Goal: Task Accomplishment & Management: Use online tool/utility

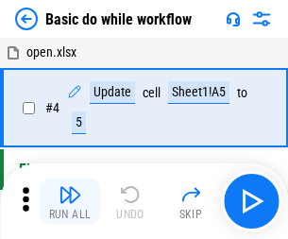
click at [70, 201] on img "button" at bounding box center [70, 194] width 23 height 23
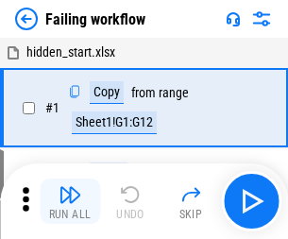
click at [70, 201] on img "button" at bounding box center [70, 194] width 23 height 23
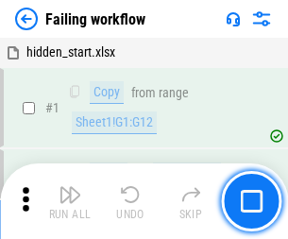
scroll to position [401, 0]
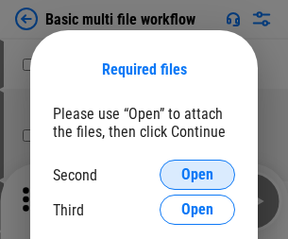
click at [198, 175] on span "Open" at bounding box center [197, 174] width 32 height 15
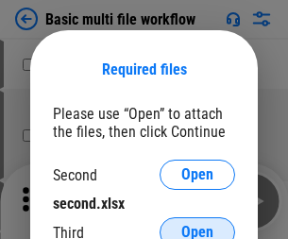
click at [198, 225] on span "Open" at bounding box center [197, 232] width 32 height 15
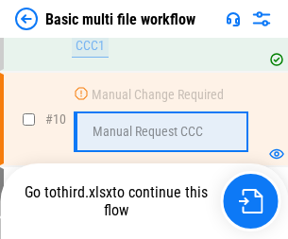
scroll to position [658, 0]
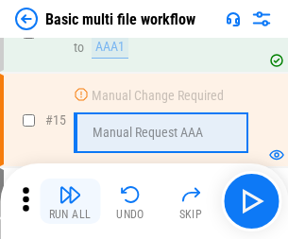
click at [70, 201] on img "button" at bounding box center [70, 194] width 23 height 23
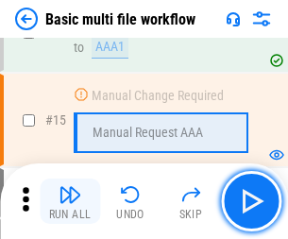
scroll to position [1125, 0]
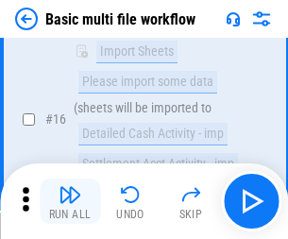
click at [70, 201] on img "button" at bounding box center [70, 194] width 23 height 23
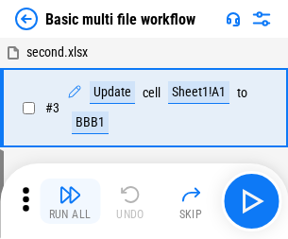
click at [70, 201] on img "button" at bounding box center [70, 194] width 23 height 23
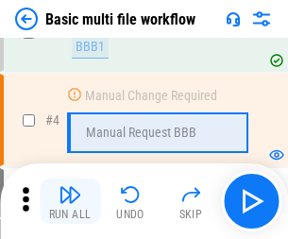
click at [70, 201] on img "button" at bounding box center [70, 194] width 23 height 23
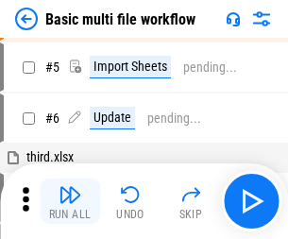
click at [70, 201] on img "button" at bounding box center [70, 194] width 23 height 23
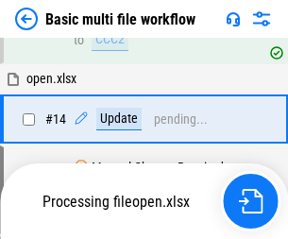
scroll to position [1125, 0]
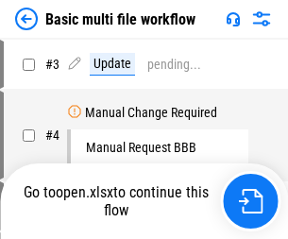
scroll to position [77, 0]
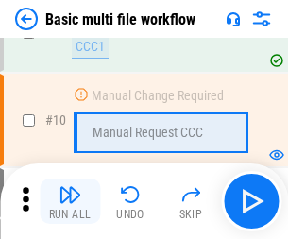
click at [70, 201] on img "button" at bounding box center [70, 194] width 23 height 23
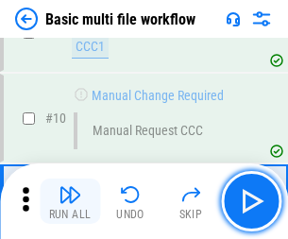
scroll to position [658, 0]
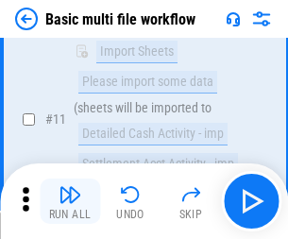
click at [70, 201] on img "button" at bounding box center [70, 194] width 23 height 23
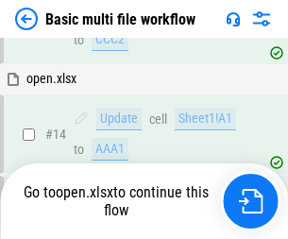
scroll to position [1125, 0]
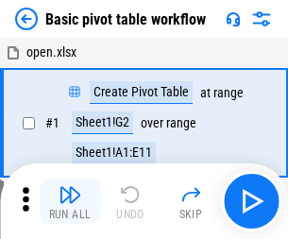
click at [70, 201] on img "button" at bounding box center [70, 194] width 23 height 23
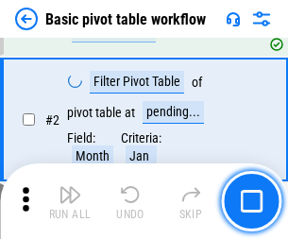
scroll to position [453, 0]
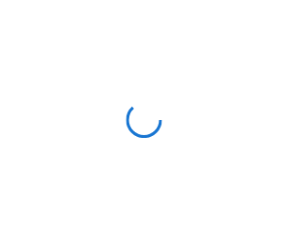
scroll to position [7, 0]
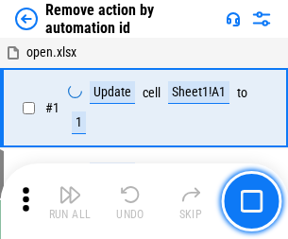
scroll to position [70, 0]
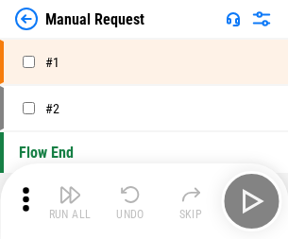
click at [70, 201] on img "button" at bounding box center [70, 194] width 23 height 23
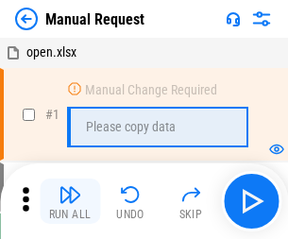
click at [70, 201] on img "button" at bounding box center [70, 194] width 23 height 23
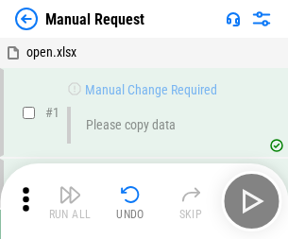
scroll to position [64, 0]
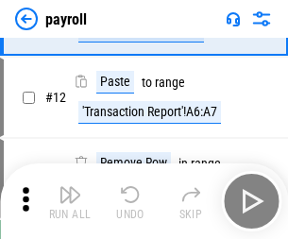
scroll to position [137, 0]
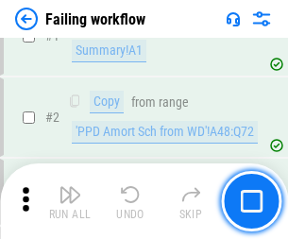
scroll to position [305, 0]
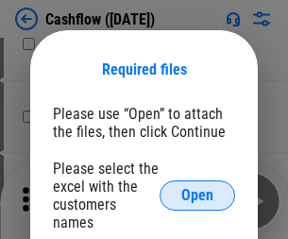
click at [198, 188] on span "Open" at bounding box center [197, 195] width 32 height 15
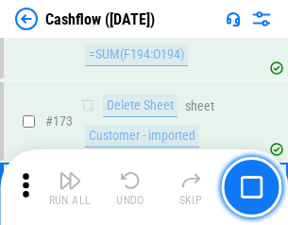
scroll to position [2001, 0]
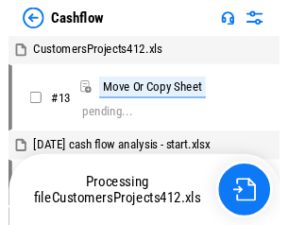
scroll to position [22, 0]
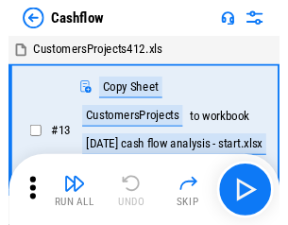
scroll to position [22, 0]
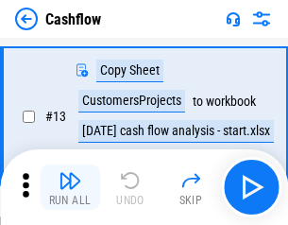
click at [70, 187] on img "button" at bounding box center [70, 180] width 23 height 23
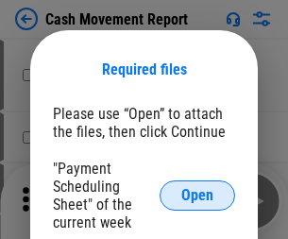
click at [198, 196] on span "Open" at bounding box center [197, 195] width 32 height 15
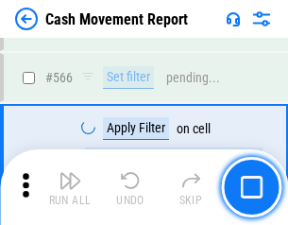
scroll to position [8664, 0]
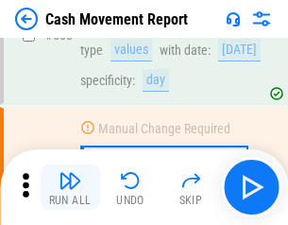
click at [70, 187] on img "button" at bounding box center [70, 180] width 23 height 23
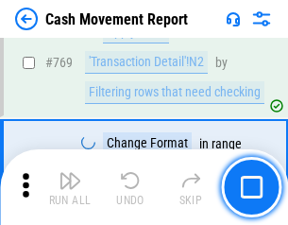
scroll to position [10504, 0]
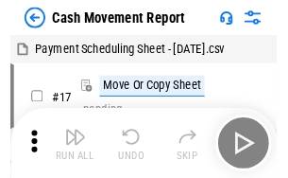
scroll to position [34, 0]
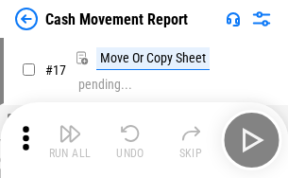
click at [70, 140] on img "button" at bounding box center [70, 133] width 23 height 23
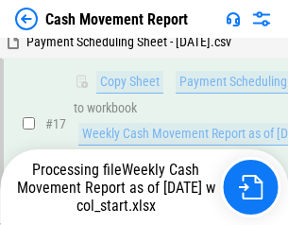
scroll to position [297, 0]
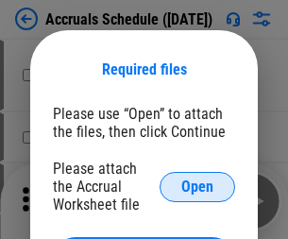
click at [198, 186] on span "Open" at bounding box center [197, 187] width 32 height 15
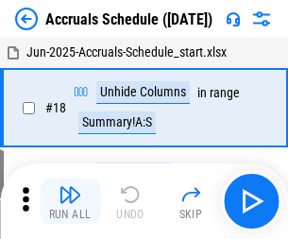
click at [70, 201] on img "button" at bounding box center [70, 194] width 23 height 23
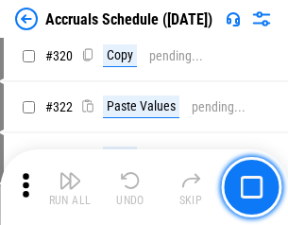
scroll to position [3516, 0]
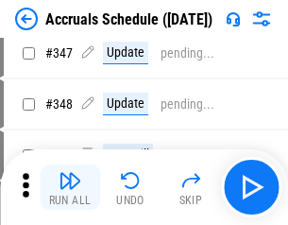
click at [70, 187] on img "button" at bounding box center [70, 180] width 23 height 23
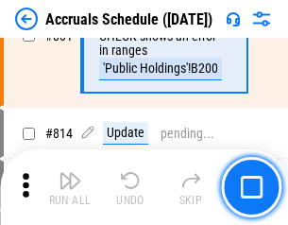
scroll to position [8341, 0]
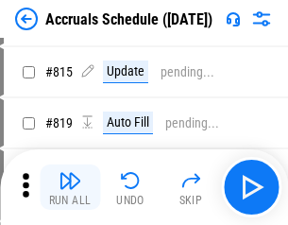
click at [70, 187] on img "button" at bounding box center [70, 180] width 23 height 23
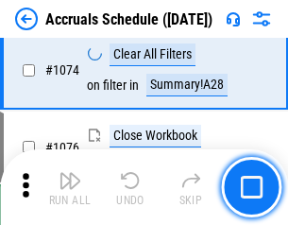
scroll to position [11321, 0]
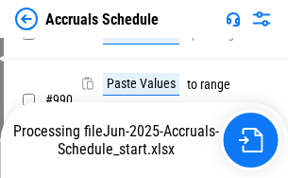
scroll to position [9429, 0]
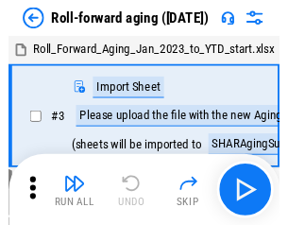
scroll to position [3, 0]
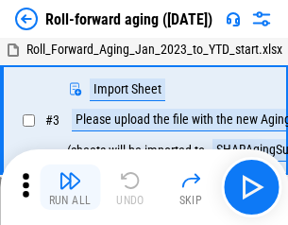
click at [70, 187] on img "button" at bounding box center [70, 180] width 23 height 23
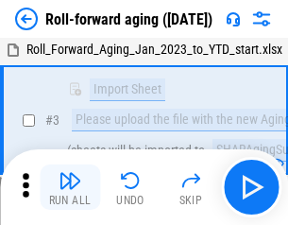
click at [70, 187] on img "button" at bounding box center [70, 180] width 23 height 23
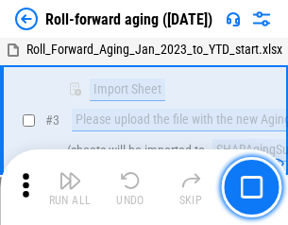
scroll to position [122, 0]
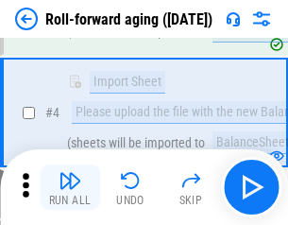
click at [70, 187] on img "button" at bounding box center [70, 180] width 23 height 23
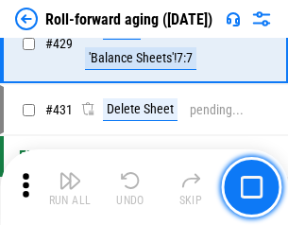
scroll to position [6555, 0]
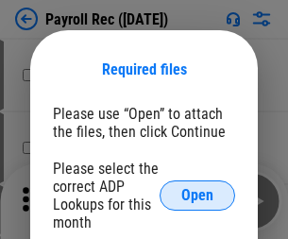
click at [198, 196] on span "Open" at bounding box center [197, 195] width 32 height 15
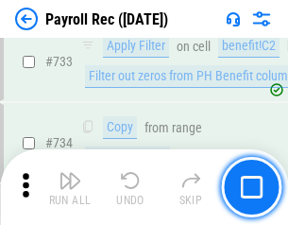
scroll to position [11027, 0]
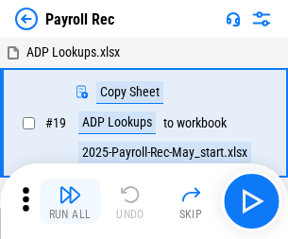
click at [70, 201] on img "button" at bounding box center [70, 194] width 23 height 23
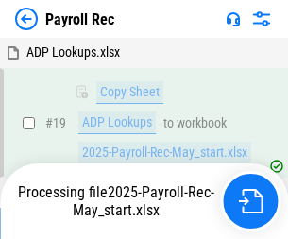
scroll to position [115, 0]
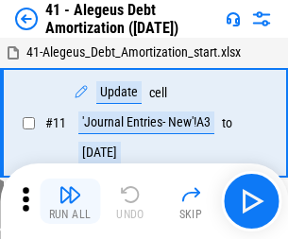
click at [70, 201] on img "button" at bounding box center [70, 194] width 23 height 23
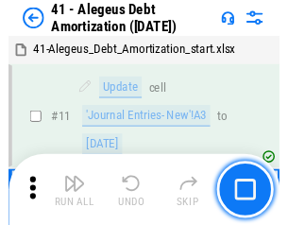
scroll to position [233, 0]
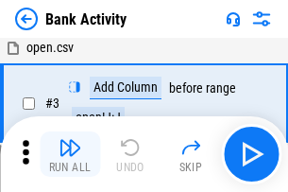
click at [70, 154] on img "button" at bounding box center [70, 147] width 23 height 23
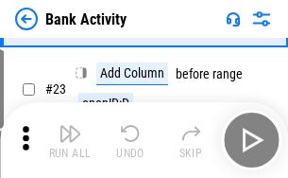
scroll to position [507, 0]
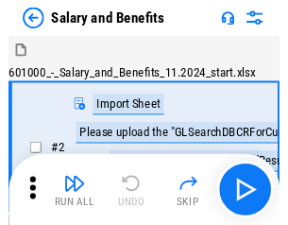
scroll to position [26, 0]
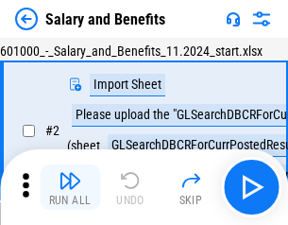
click at [70, 187] on img "button" at bounding box center [70, 180] width 23 height 23
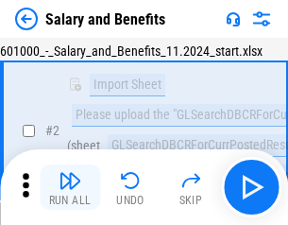
click at [70, 187] on img "button" at bounding box center [70, 180] width 23 height 23
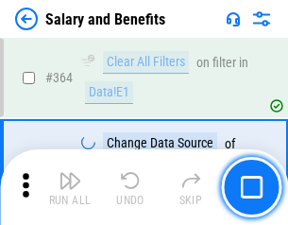
scroll to position [8902, 0]
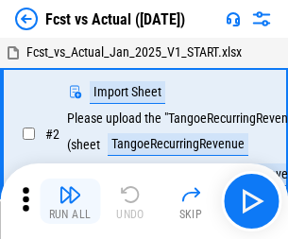
click at [70, 187] on img "button" at bounding box center [70, 194] width 23 height 23
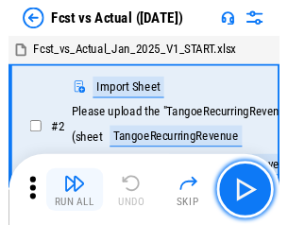
scroll to position [25, 0]
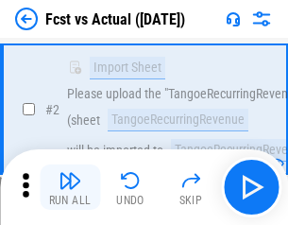
click at [70, 187] on img "button" at bounding box center [70, 180] width 23 height 23
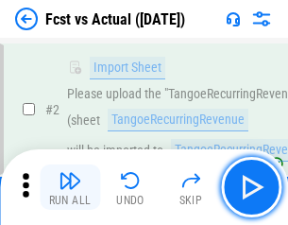
scroll to position [177, 0]
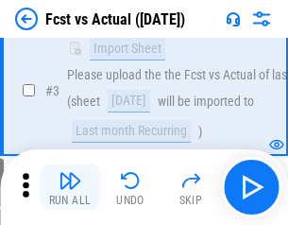
click at [70, 187] on img "button" at bounding box center [70, 180] width 23 height 23
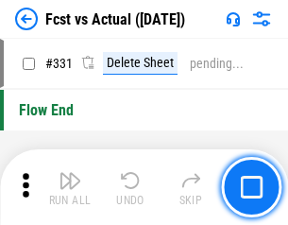
scroll to position [9048, 0]
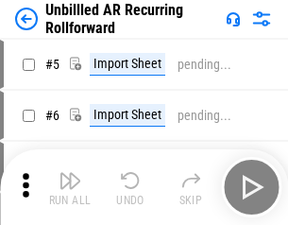
click at [70, 187] on img "button" at bounding box center [70, 180] width 23 height 23
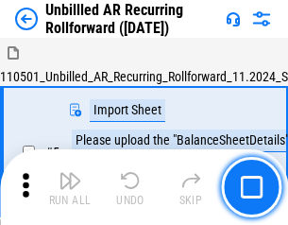
scroll to position [41, 0]
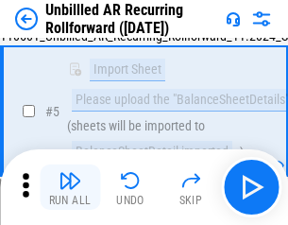
click at [70, 187] on img "button" at bounding box center [70, 180] width 23 height 23
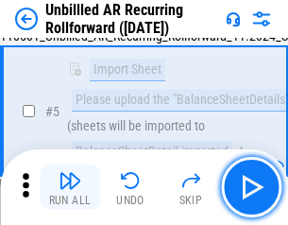
scroll to position [178, 0]
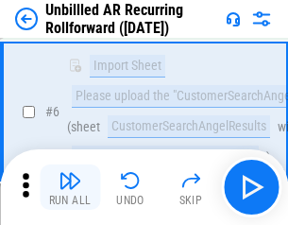
click at [70, 187] on img "button" at bounding box center [70, 180] width 23 height 23
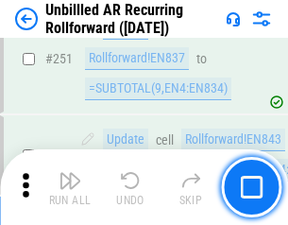
scroll to position [6421, 0]
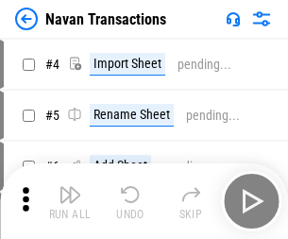
click at [70, 187] on img "button" at bounding box center [70, 194] width 23 height 23
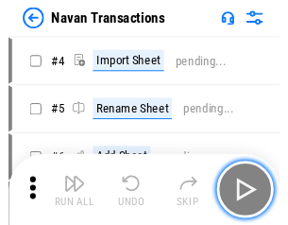
scroll to position [30, 0]
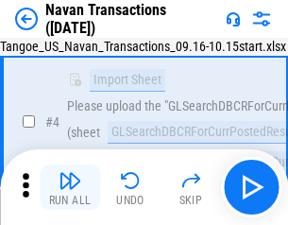
click at [70, 187] on img "button" at bounding box center [70, 180] width 23 height 23
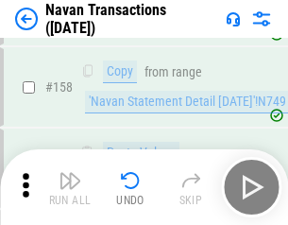
scroll to position [6129, 0]
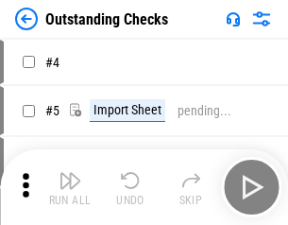
click at [70, 187] on img "button" at bounding box center [70, 180] width 23 height 23
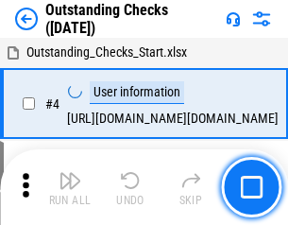
scroll to position [79, 0]
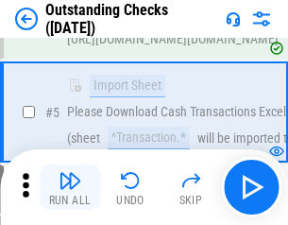
click at [70, 187] on img "button" at bounding box center [70, 180] width 23 height 23
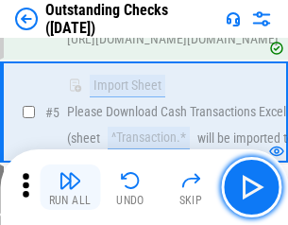
scroll to position [198, 0]
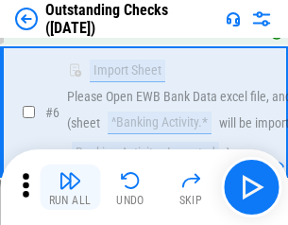
click at [70, 187] on img "button" at bounding box center [70, 180] width 23 height 23
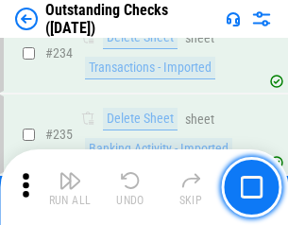
scroll to position [5740, 0]
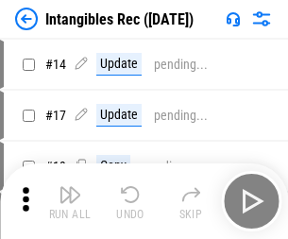
click at [70, 201] on img "button" at bounding box center [70, 194] width 23 height 23
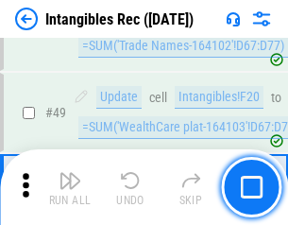
scroll to position [736, 0]
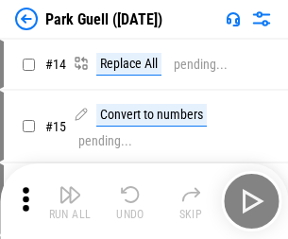
click at [70, 187] on img "button" at bounding box center [70, 194] width 23 height 23
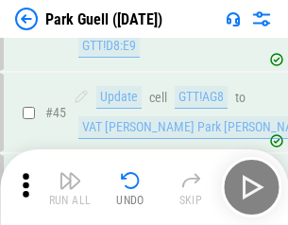
scroll to position [2364, 0]
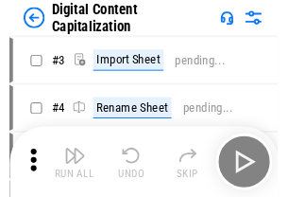
scroll to position [55, 0]
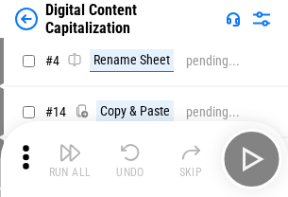
click at [70, 159] on img "button" at bounding box center [70, 152] width 23 height 23
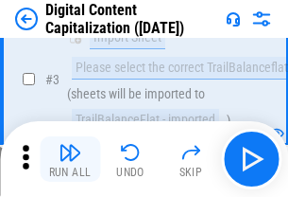
click at [70, 159] on img "button" at bounding box center [70, 152] width 23 height 23
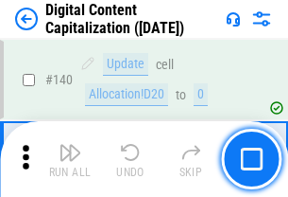
scroll to position [2005, 0]
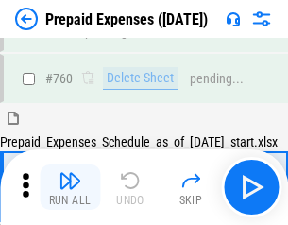
click at [70, 187] on img "button" at bounding box center [70, 180] width 23 height 23
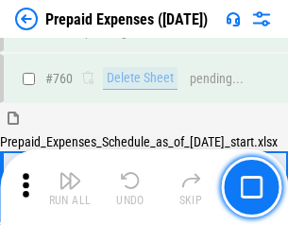
scroll to position [5239, 0]
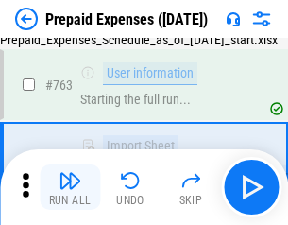
click at [70, 187] on img "button" at bounding box center [70, 180] width 23 height 23
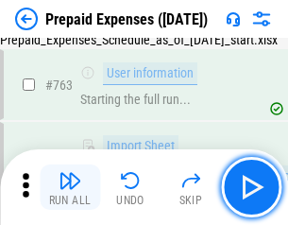
scroll to position [5351, 0]
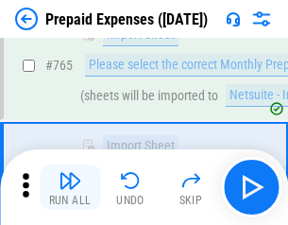
click at [70, 187] on img "button" at bounding box center [70, 180] width 23 height 23
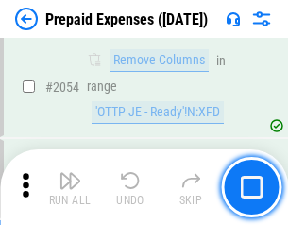
scroll to position [19759, 0]
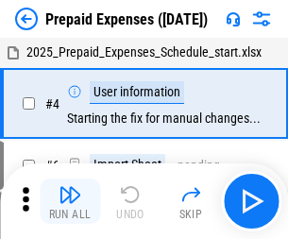
click at [70, 201] on img "button" at bounding box center [70, 194] width 23 height 23
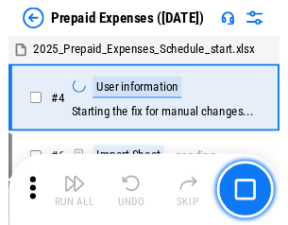
scroll to position [83, 0]
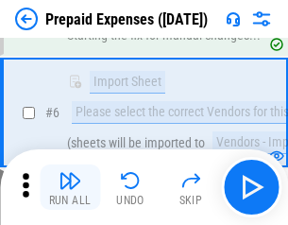
click at [70, 187] on img "button" at bounding box center [70, 180] width 23 height 23
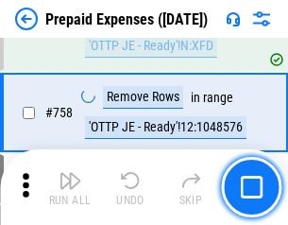
scroll to position [6735, 0]
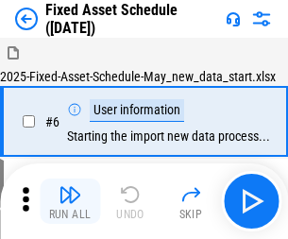
click at [70, 201] on img "button" at bounding box center [70, 194] width 23 height 23
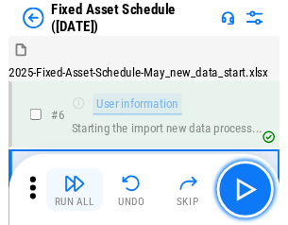
scroll to position [102, 0]
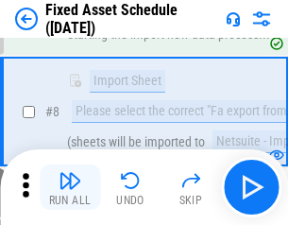
click at [70, 187] on img "button" at bounding box center [70, 180] width 23 height 23
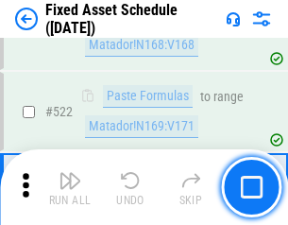
scroll to position [6570, 0]
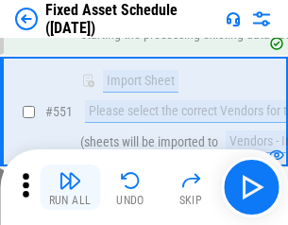
click at [70, 187] on img "button" at bounding box center [70, 180] width 23 height 23
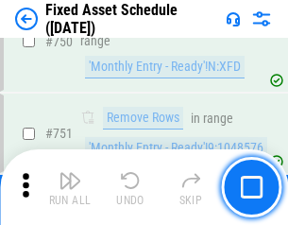
scroll to position [9216, 0]
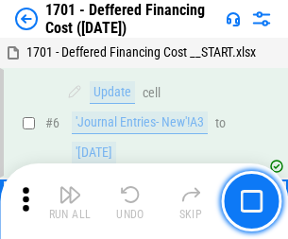
scroll to position [227, 0]
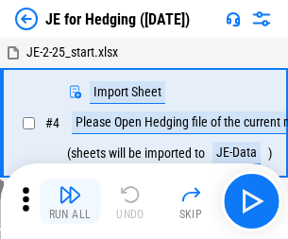
click at [70, 187] on img "button" at bounding box center [70, 194] width 23 height 23
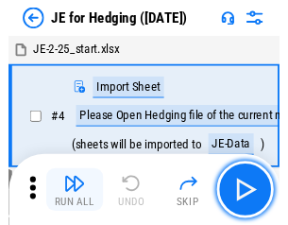
scroll to position [3, 0]
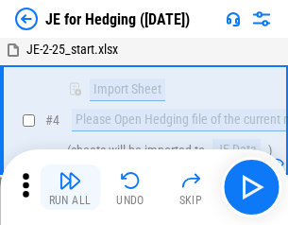
click at [70, 187] on img "button" at bounding box center [70, 180] width 23 height 23
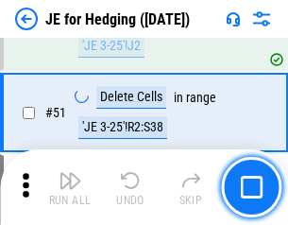
scroll to position [1224, 0]
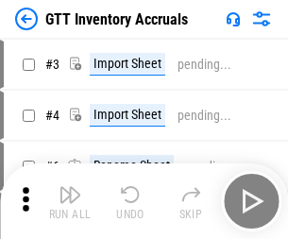
click at [70, 187] on img "button" at bounding box center [70, 194] width 23 height 23
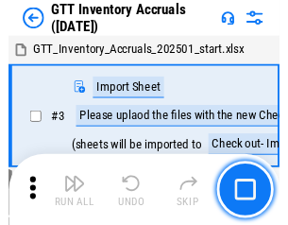
scroll to position [3, 0]
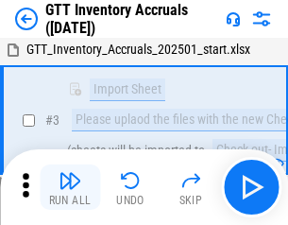
click at [70, 187] on img "button" at bounding box center [70, 180] width 23 height 23
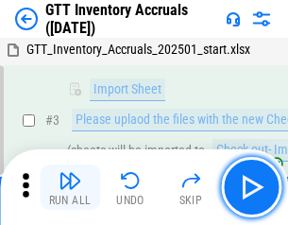
scroll to position [122, 0]
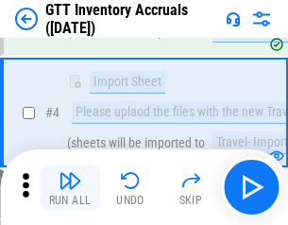
click at [70, 187] on img "button" at bounding box center [70, 180] width 23 height 23
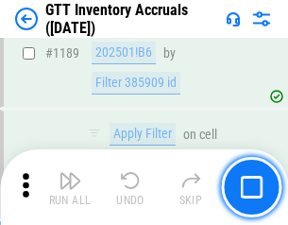
scroll to position [15436, 0]
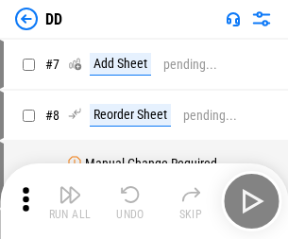
click at [70, 201] on img "button" at bounding box center [70, 194] width 23 height 23
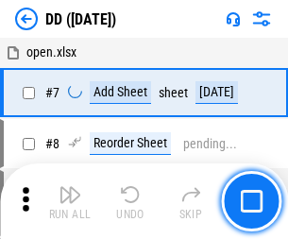
scroll to position [182, 0]
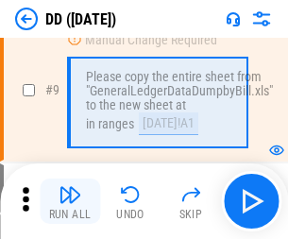
click at [70, 201] on img "button" at bounding box center [70, 194] width 23 height 23
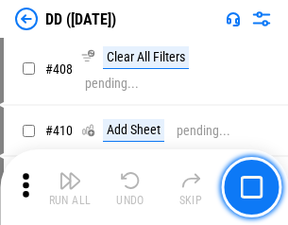
scroll to position [8458, 0]
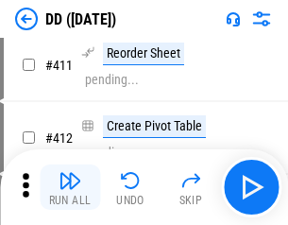
click at [70, 187] on img "button" at bounding box center [70, 180] width 23 height 23
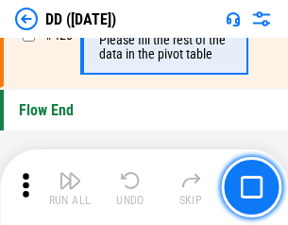
scroll to position [9047, 0]
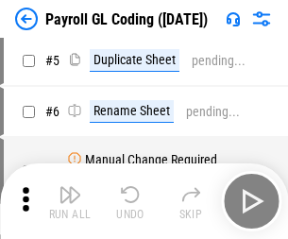
click at [70, 201] on img "button" at bounding box center [70, 194] width 23 height 23
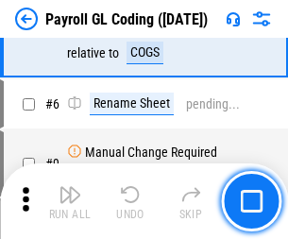
scroll to position [227, 0]
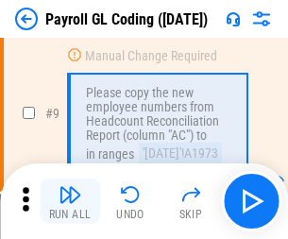
click at [70, 201] on img "button" at bounding box center [70, 194] width 23 height 23
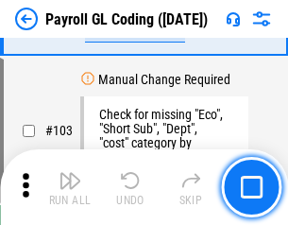
scroll to position [4435, 0]
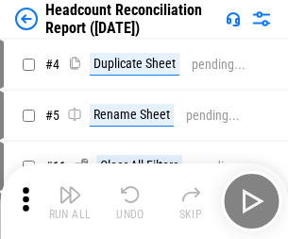
click at [70, 201] on img "button" at bounding box center [70, 194] width 23 height 23
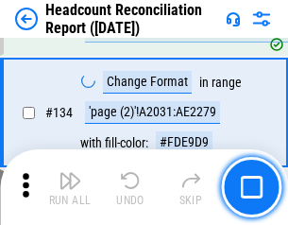
scroll to position [2272, 0]
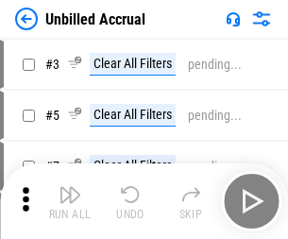
click at [70, 201] on img "button" at bounding box center [70, 194] width 23 height 23
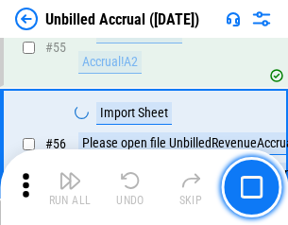
scroll to position [1974, 0]
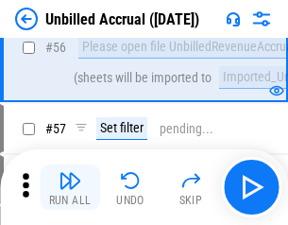
click at [70, 187] on img "button" at bounding box center [70, 180] width 23 height 23
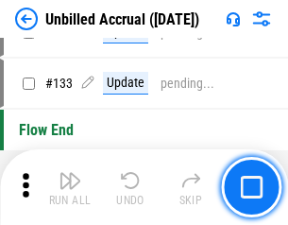
scroll to position [5630, 0]
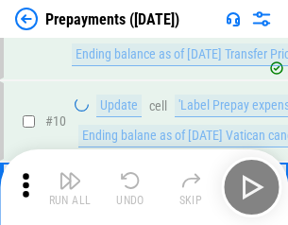
scroll to position [118, 0]
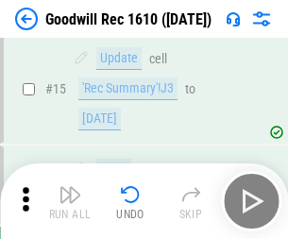
scroll to position [323, 0]
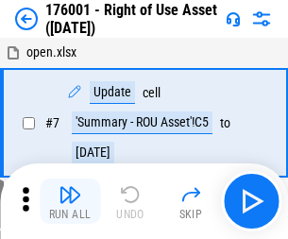
click at [70, 201] on img "button" at bounding box center [70, 194] width 23 height 23
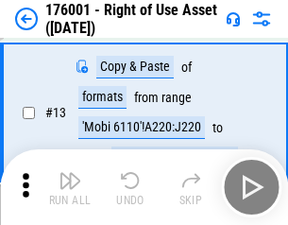
scroll to position [122, 0]
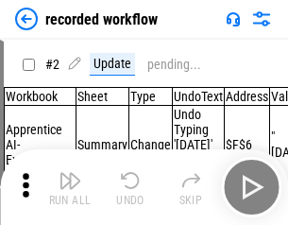
click at [70, 187] on img "button" at bounding box center [70, 180] width 23 height 23
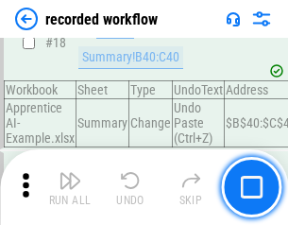
scroll to position [3236, 0]
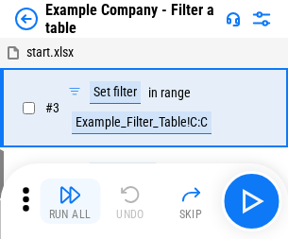
click at [70, 201] on img "button" at bounding box center [70, 194] width 23 height 23
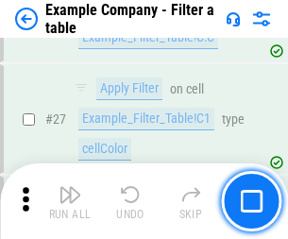
scroll to position [1730, 0]
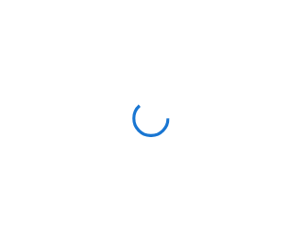
scroll to position [29, 0]
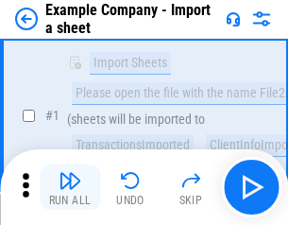
click at [70, 187] on img "button" at bounding box center [70, 180] width 23 height 23
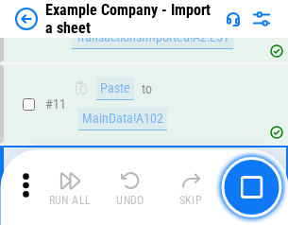
scroll to position [418, 0]
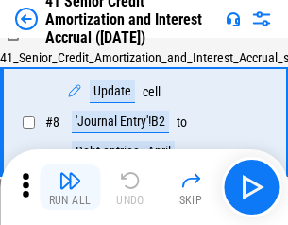
click at [70, 187] on img "button" at bounding box center [70, 180] width 23 height 23
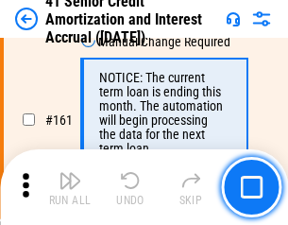
click at [70, 187] on img "button" at bounding box center [70, 180] width 23 height 23
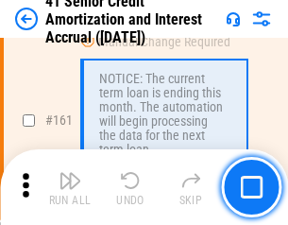
scroll to position [2022, 0]
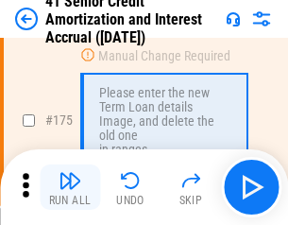
click at [70, 187] on img "button" at bounding box center [70, 180] width 23 height 23
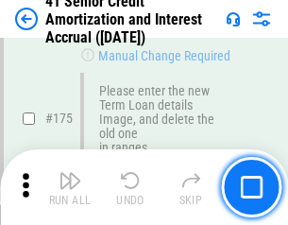
scroll to position [2214, 0]
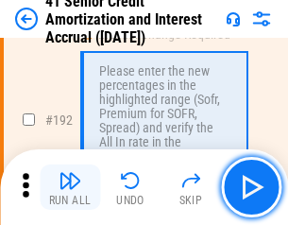
click at [70, 187] on img "button" at bounding box center [70, 180] width 23 height 23
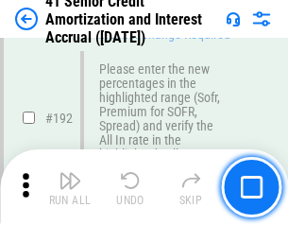
scroll to position [2412, 0]
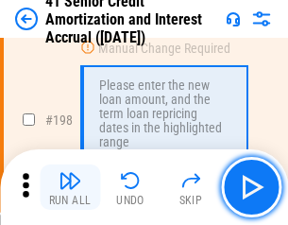
click at [70, 187] on img "button" at bounding box center [70, 180] width 23 height 23
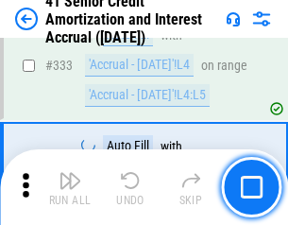
scroll to position [4829, 0]
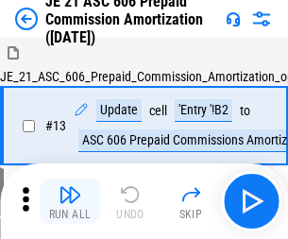
click at [70, 187] on img "button" at bounding box center [70, 194] width 23 height 23
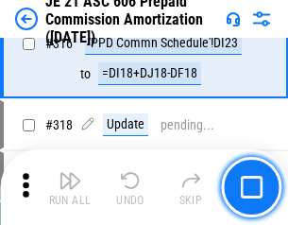
scroll to position [3529, 0]
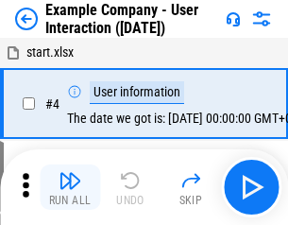
click at [70, 187] on img "button" at bounding box center [70, 180] width 23 height 23
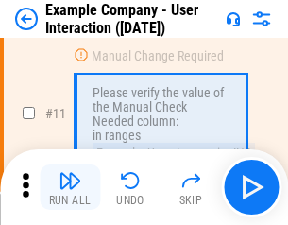
click at [70, 187] on img "button" at bounding box center [70, 180] width 23 height 23
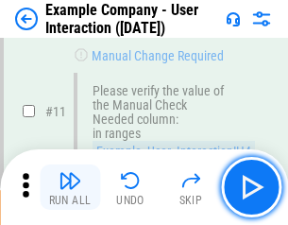
scroll to position [409, 0]
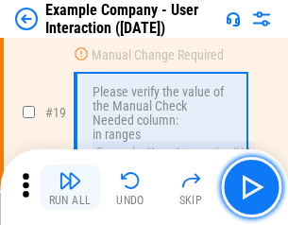
click at [70, 187] on img "button" at bounding box center [70, 180] width 23 height 23
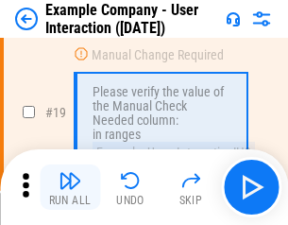
click at [70, 187] on img "button" at bounding box center [70, 180] width 23 height 23
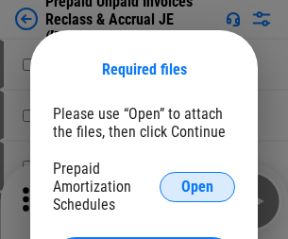
click at [198, 186] on span "Open" at bounding box center [197, 187] width 32 height 15
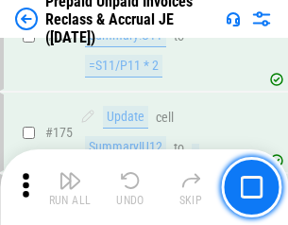
scroll to position [2552, 0]
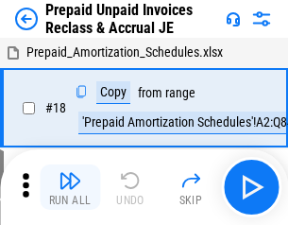
click at [70, 187] on img "button" at bounding box center [70, 180] width 23 height 23
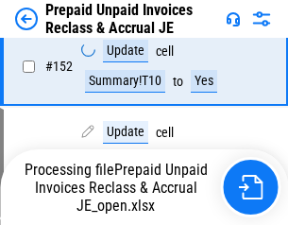
scroll to position [1452, 0]
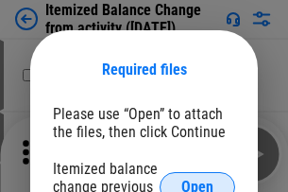
click at [198, 180] on span "Open" at bounding box center [197, 187] width 32 height 15
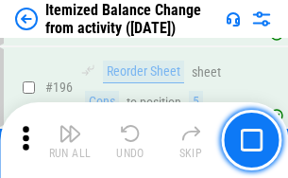
scroll to position [3638, 0]
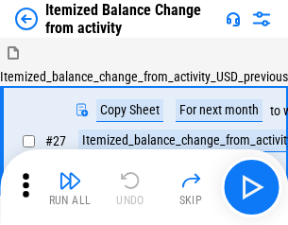
scroll to position [29, 0]
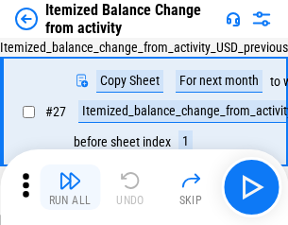
click at [70, 187] on img "button" at bounding box center [70, 180] width 23 height 23
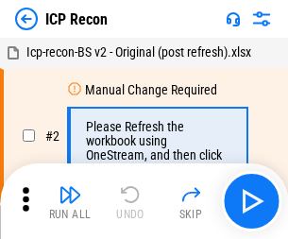
scroll to position [9, 0]
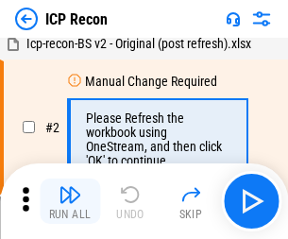
click at [70, 201] on img "button" at bounding box center [70, 194] width 23 height 23
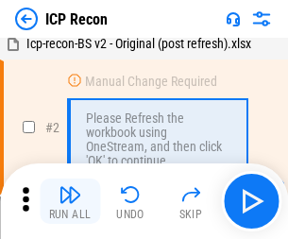
click at [70, 201] on img "button" at bounding box center [70, 194] width 23 height 23
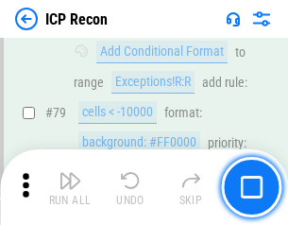
scroll to position [1853, 0]
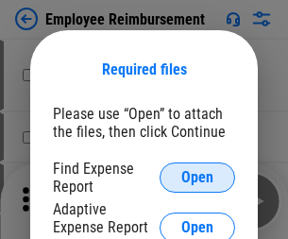
click at [198, 178] on span "Open" at bounding box center [197, 177] width 32 height 15
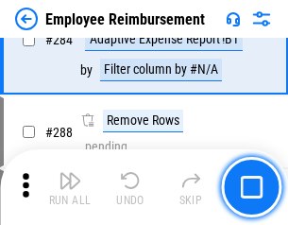
scroll to position [5138, 0]
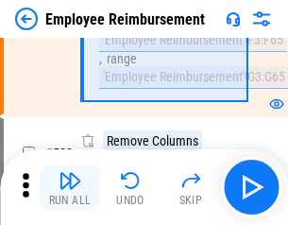
click at [70, 187] on img "button" at bounding box center [70, 180] width 23 height 23
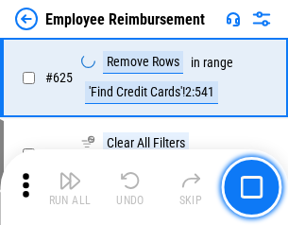
scroll to position [11318, 0]
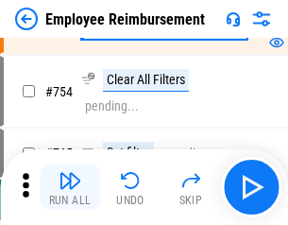
click at [70, 187] on img "button" at bounding box center [70, 180] width 23 height 23
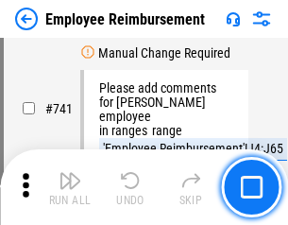
scroll to position [13262, 0]
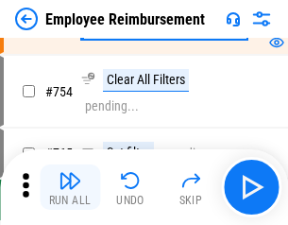
click at [70, 187] on img "button" at bounding box center [70, 180] width 23 height 23
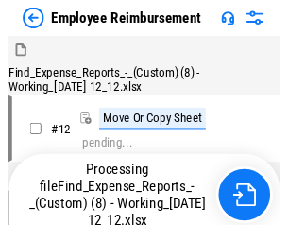
scroll to position [64, 0]
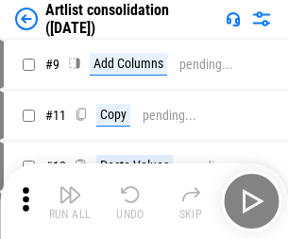
click at [70, 201] on img "button" at bounding box center [70, 194] width 23 height 23
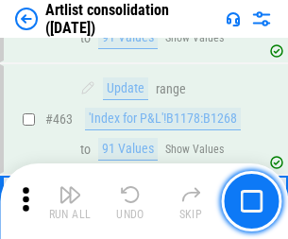
scroll to position [8277, 0]
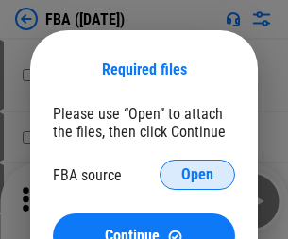
click at [198, 175] on span "Open" at bounding box center [197, 174] width 32 height 15
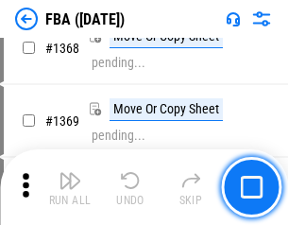
scroll to position [20301, 0]
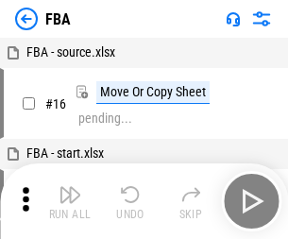
scroll to position [19, 0]
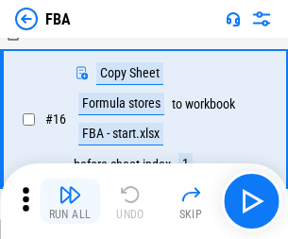
click at [70, 201] on img "button" at bounding box center [70, 194] width 23 height 23
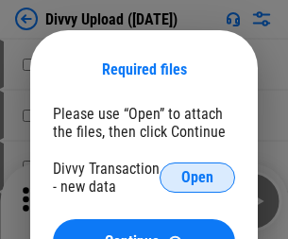
click at [198, 178] on span "Open" at bounding box center [197, 177] width 32 height 15
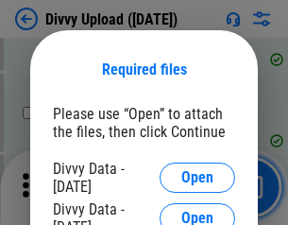
scroll to position [1957, 0]
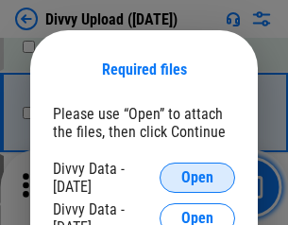
click at [198, 178] on span "Open" at bounding box center [197, 177] width 32 height 15
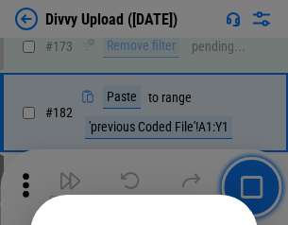
scroll to position [2122, 0]
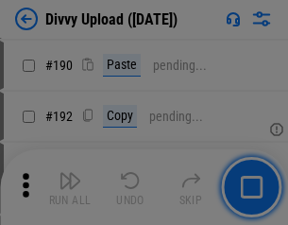
scroll to position [2386, 0]
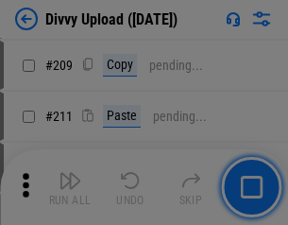
scroll to position [3211, 0]
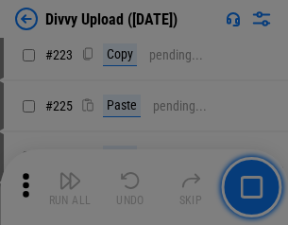
scroll to position [3772, 0]
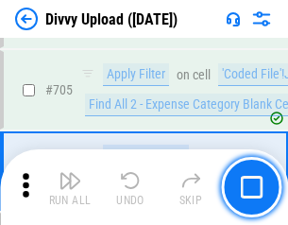
scroll to position [12931, 0]
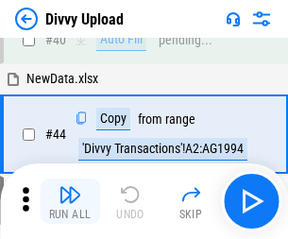
click at [70, 201] on img "button" at bounding box center [70, 194] width 23 height 23
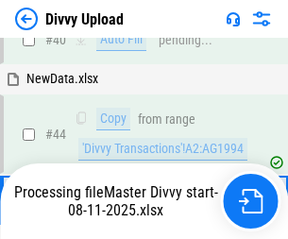
scroll to position [208, 0]
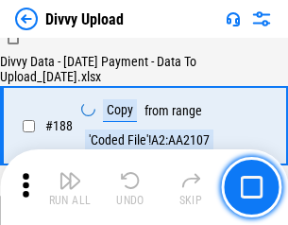
scroll to position [2225, 0]
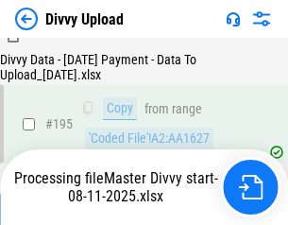
scroll to position [2642, 0]
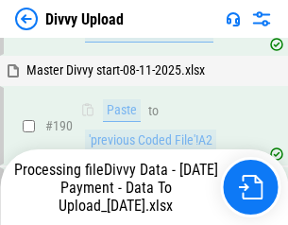
scroll to position [2532, 0]
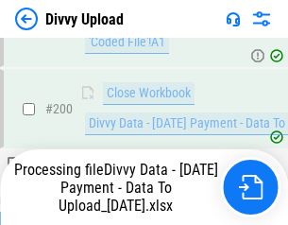
scroll to position [2964, 0]
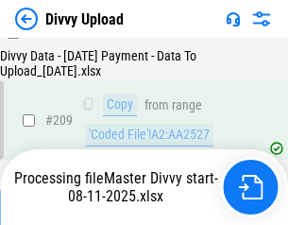
scroll to position [3475, 0]
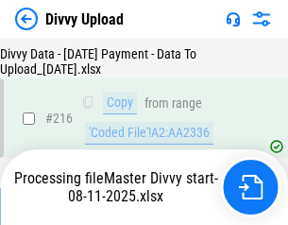
scroll to position [3892, 0]
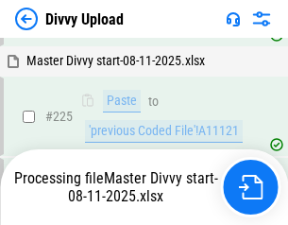
scroll to position [4487, 0]
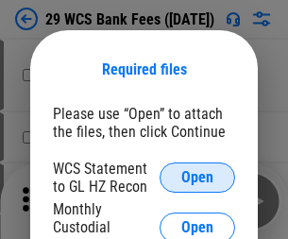
click at [198, 178] on span "Open" at bounding box center [197, 177] width 32 height 15
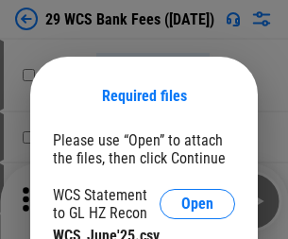
scroll to position [26, 0]
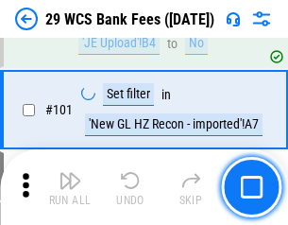
scroll to position [1842, 0]
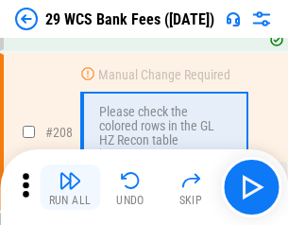
click at [70, 187] on img "button" at bounding box center [70, 180] width 23 height 23
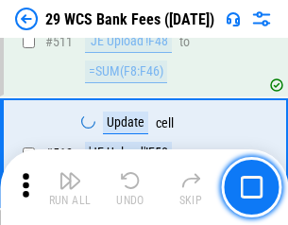
scroll to position [9510, 0]
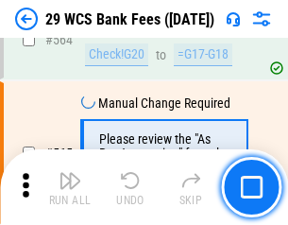
click at [70, 187] on img "button" at bounding box center [70, 180] width 23 height 23
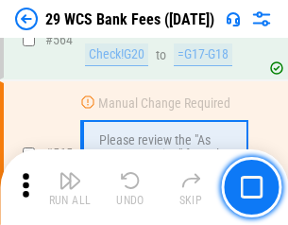
scroll to position [10223, 0]
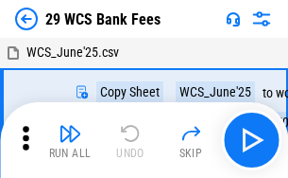
scroll to position [34, 0]
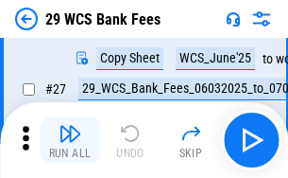
click at [70, 140] on img "button" at bounding box center [70, 133] width 23 height 23
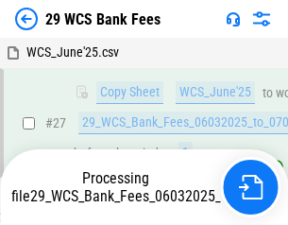
scroll to position [281, 0]
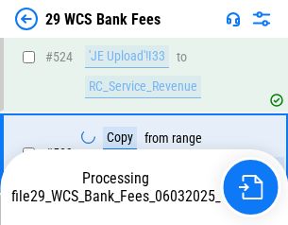
scroll to position [10201, 0]
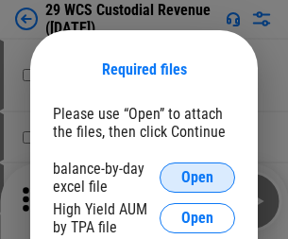
click at [198, 178] on span "Open" at bounding box center [197, 177] width 32 height 15
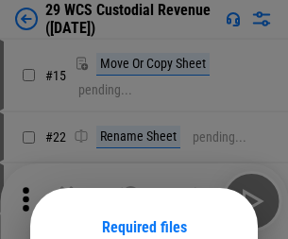
scroll to position [158, 0]
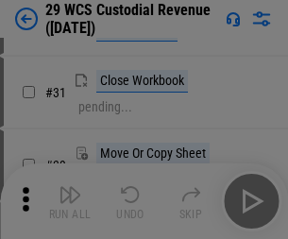
scroll to position [405, 0]
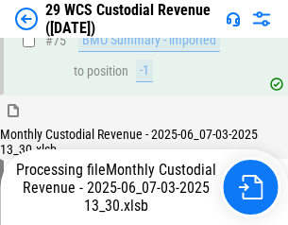
scroll to position [1975, 0]
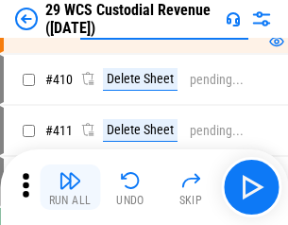
click at [70, 187] on img "button" at bounding box center [70, 180] width 23 height 23
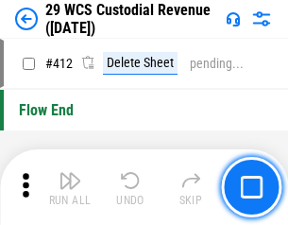
scroll to position [9028, 0]
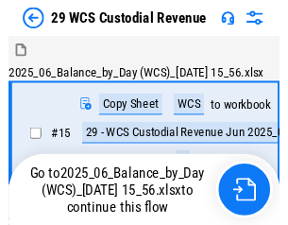
scroll to position [45, 0]
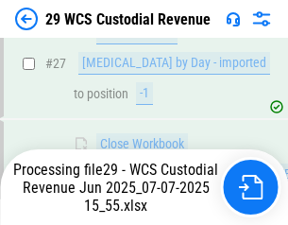
scroll to position [971, 0]
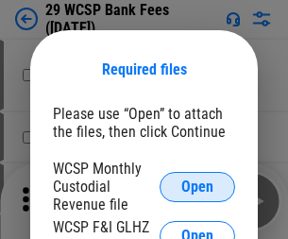
click at [198, 186] on span "Open" at bounding box center [197, 187] width 32 height 15
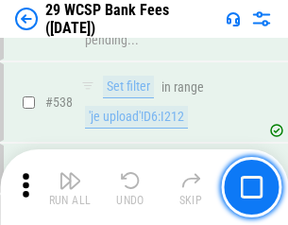
scroll to position [7263, 0]
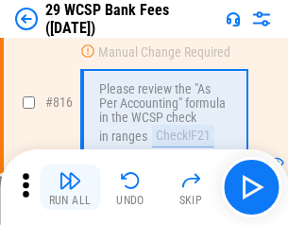
click at [70, 187] on img "button" at bounding box center [70, 180] width 23 height 23
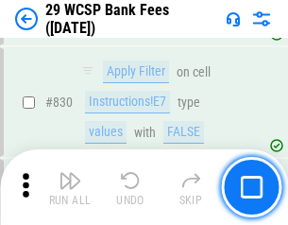
scroll to position [11994, 0]
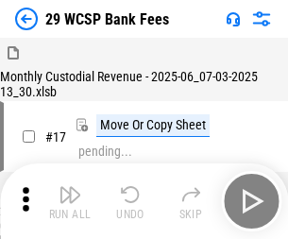
click at [70, 187] on img "button" at bounding box center [70, 194] width 23 height 23
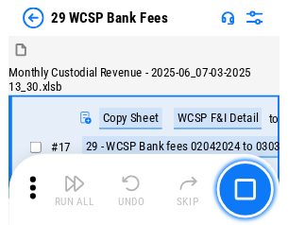
scroll to position [45, 0]
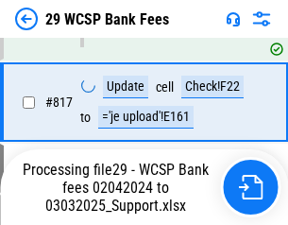
scroll to position [11623, 0]
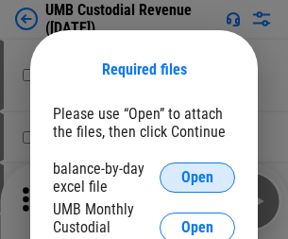
click at [198, 178] on span "Open" at bounding box center [197, 177] width 32 height 15
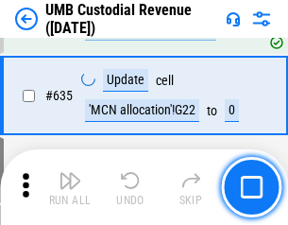
scroll to position [9892, 0]
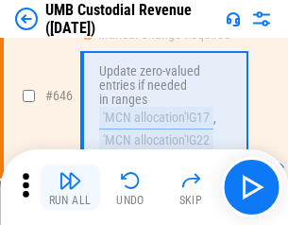
click at [70, 187] on img "button" at bounding box center [70, 180] width 23 height 23
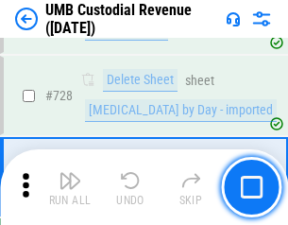
scroll to position [11661, 0]
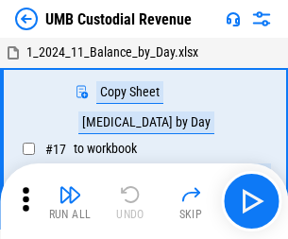
scroll to position [14, 0]
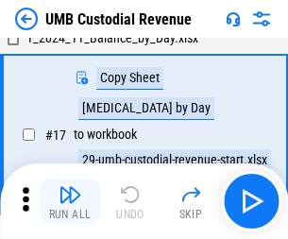
click at [70, 201] on img "button" at bounding box center [70, 194] width 23 height 23
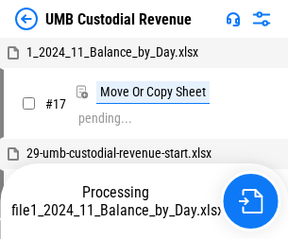
scroll to position [14, 0]
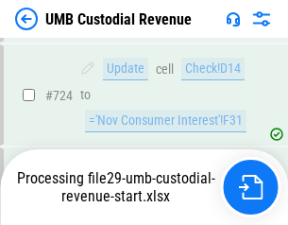
scroll to position [11536, 0]
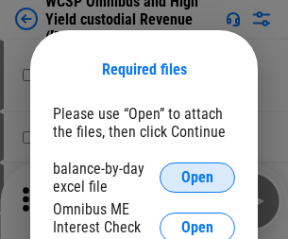
click at [198, 178] on span "Open" at bounding box center [197, 177] width 32 height 15
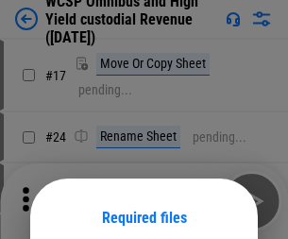
scroll to position [148, 0]
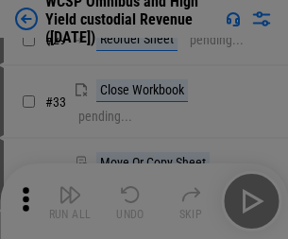
scroll to position [432, 0]
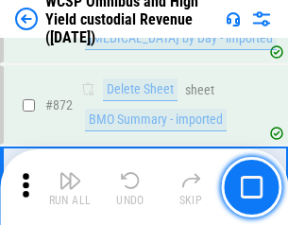
scroll to position [15998, 0]
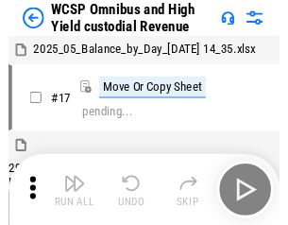
scroll to position [10, 0]
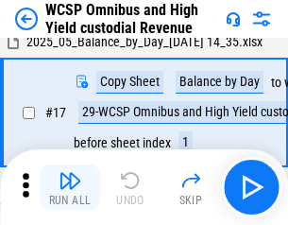
click at [70, 187] on img "button" at bounding box center [70, 180] width 23 height 23
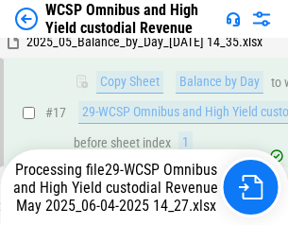
scroll to position [297, 0]
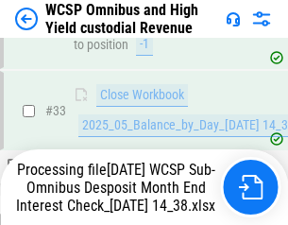
scroll to position [936, 0]
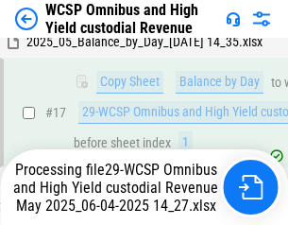
scroll to position [393, 0]
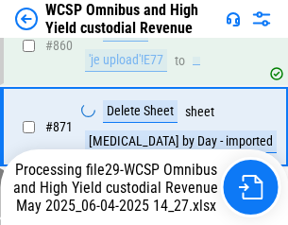
scroll to position [15955, 0]
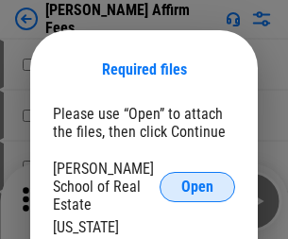
click at [198, 180] on span "Open" at bounding box center [197, 187] width 32 height 15
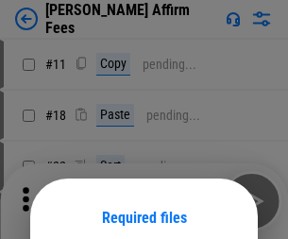
scroll to position [148, 0]
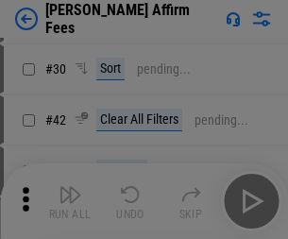
scroll to position [385, 0]
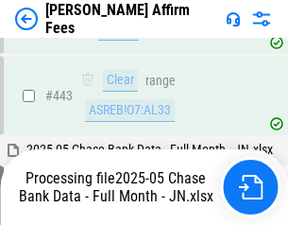
scroll to position [4934, 0]
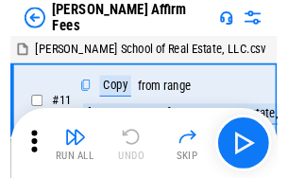
scroll to position [19, 0]
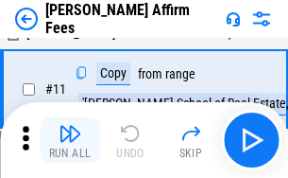
click at [70, 140] on img "button" at bounding box center [70, 133] width 23 height 23
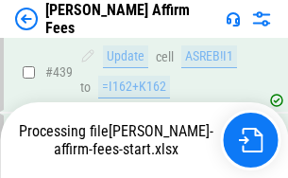
scroll to position [4958, 0]
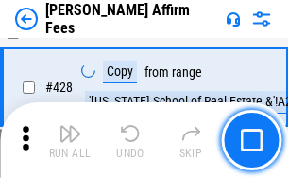
scroll to position [3780, 0]
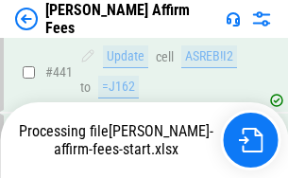
scroll to position [4958, 0]
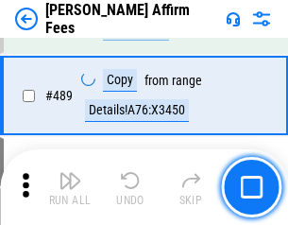
scroll to position [4934, 0]
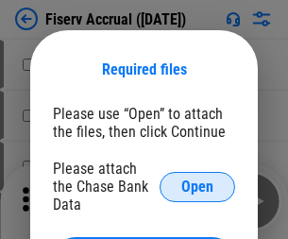
click at [198, 180] on span "Open" at bounding box center [197, 187] width 32 height 15
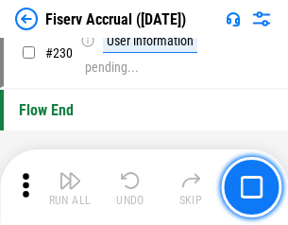
scroll to position [5990, 0]
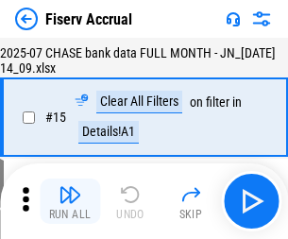
click at [70, 201] on img "button" at bounding box center [70, 194] width 23 height 23
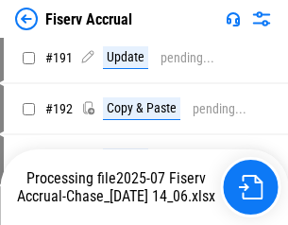
scroll to position [5093, 0]
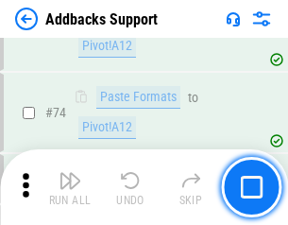
scroll to position [1376, 0]
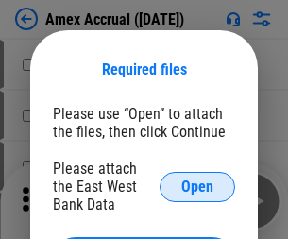
click at [198, 186] on span "Open" at bounding box center [197, 187] width 32 height 15
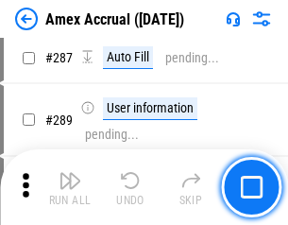
scroll to position [5421, 0]
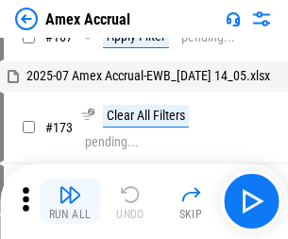
click at [70, 201] on img "button" at bounding box center [70, 194] width 23 height 23
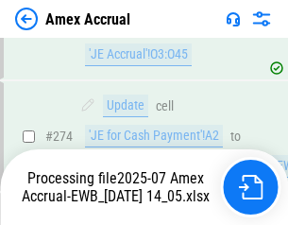
scroll to position [5633, 0]
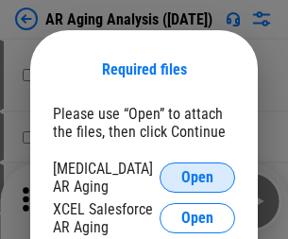
click at [198, 175] on span "Open" at bounding box center [197, 177] width 32 height 15
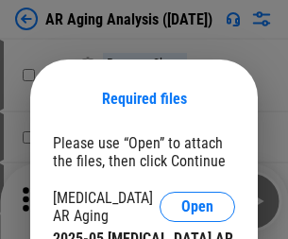
scroll to position [29, 0]
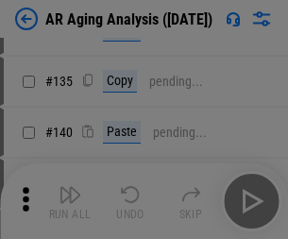
scroll to position [569, 0]
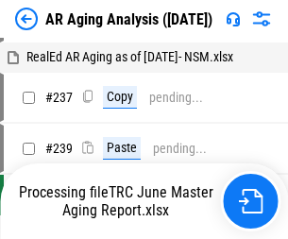
scroll to position [19, 0]
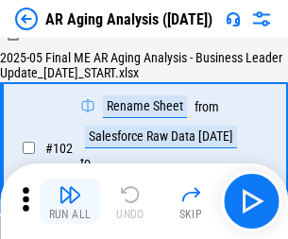
click at [70, 201] on img "button" at bounding box center [70, 194] width 23 height 23
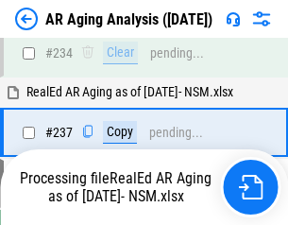
scroll to position [2930, 0]
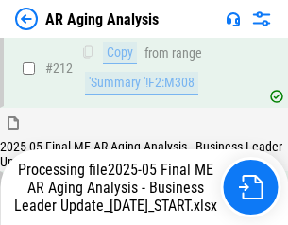
scroll to position [2908, 0]
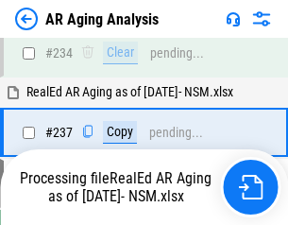
scroll to position [2987, 0]
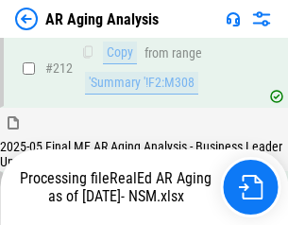
scroll to position [2827, 0]
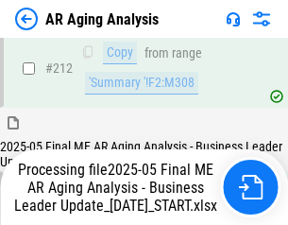
scroll to position [2908, 0]
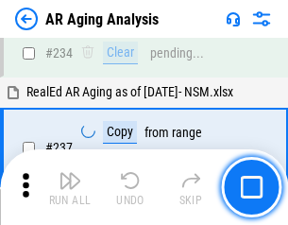
scroll to position [2908, 0]
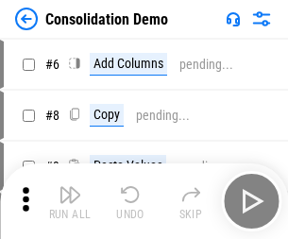
click at [70, 201] on img "button" at bounding box center [70, 194] width 23 height 23
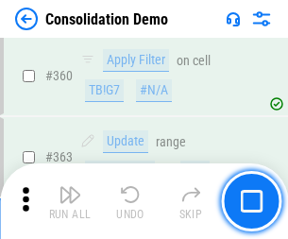
scroll to position [6336, 0]
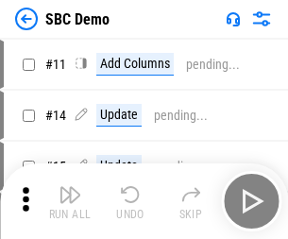
click at [70, 201] on img "button" at bounding box center [70, 194] width 23 height 23
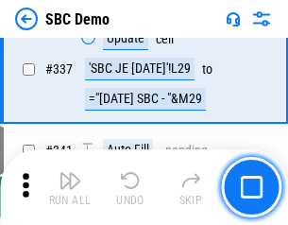
scroll to position [4973, 0]
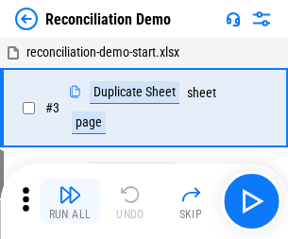
click at [70, 201] on img "button" at bounding box center [70, 194] width 23 height 23
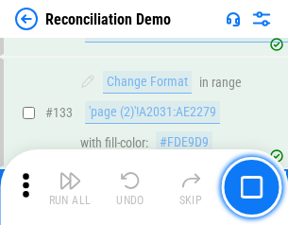
scroll to position [2245, 0]
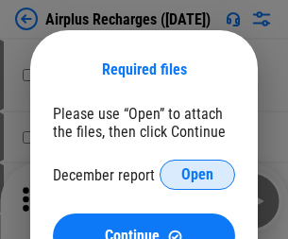
click at [198, 175] on span "Open" at bounding box center [197, 174] width 32 height 15
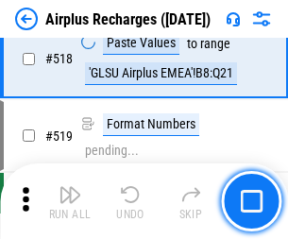
scroll to position [8134, 0]
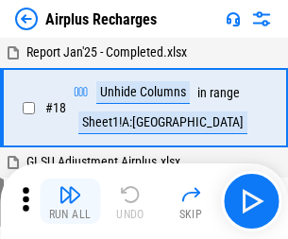
click at [70, 201] on img "button" at bounding box center [70, 194] width 23 height 23
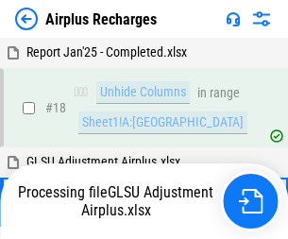
scroll to position [83, 0]
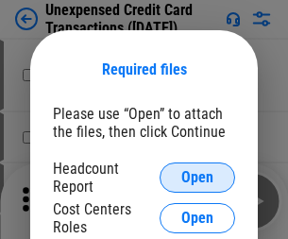
click at [198, 178] on span "Open" at bounding box center [197, 177] width 32 height 15
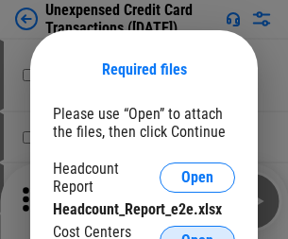
click at [198, 233] on span "Open" at bounding box center [197, 240] width 32 height 15
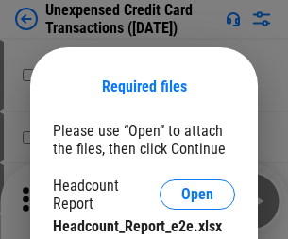
scroll to position [17, 0]
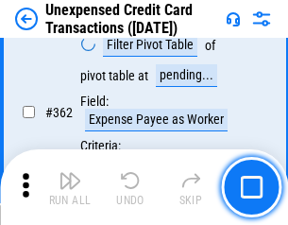
scroll to position [4861, 0]
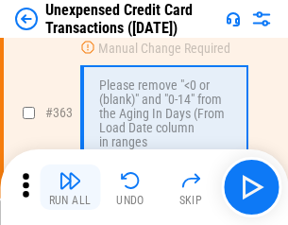
click at [70, 187] on img "button" at bounding box center [70, 180] width 23 height 23
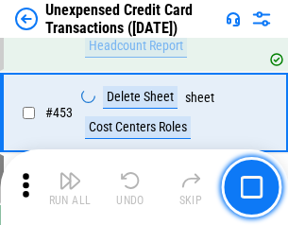
scroll to position [6447, 0]
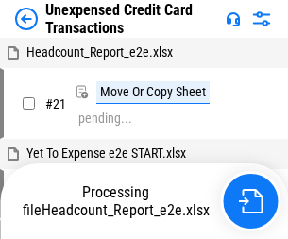
scroll to position [29, 0]
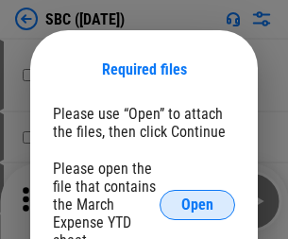
click at [198, 204] on span "Open" at bounding box center [197, 205] width 32 height 15
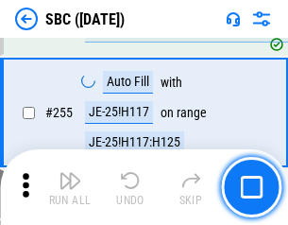
scroll to position [3694, 0]
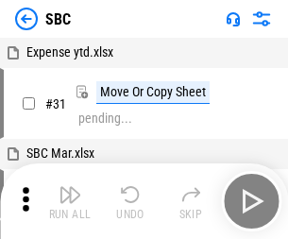
scroll to position [19, 0]
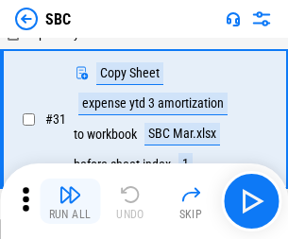
click at [70, 201] on img "button" at bounding box center [70, 194] width 23 height 23
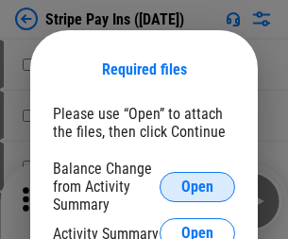
click at [198, 186] on span "Open" at bounding box center [197, 187] width 32 height 15
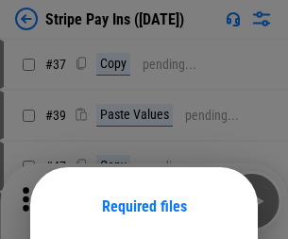
scroll to position [137, 0]
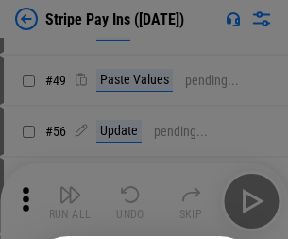
scroll to position [343, 0]
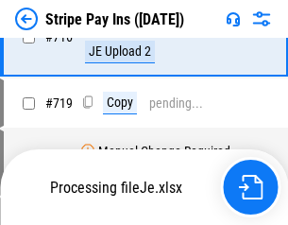
scroll to position [9800, 0]
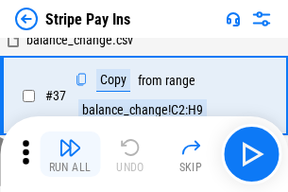
click at [70, 154] on img "button" at bounding box center [70, 147] width 23 height 23
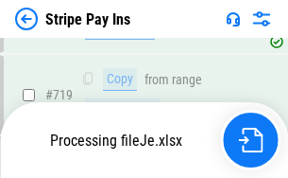
scroll to position [9758, 0]
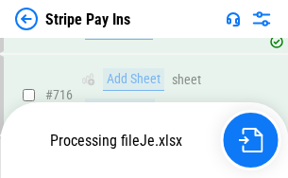
scroll to position [9758, 0]
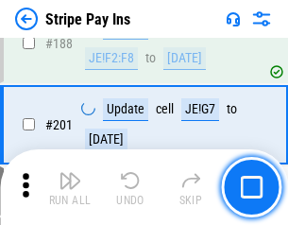
scroll to position [2692, 0]
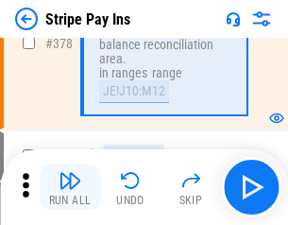
click at [70, 187] on img "button" at bounding box center [70, 180] width 23 height 23
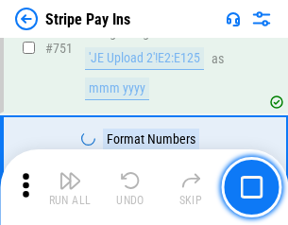
scroll to position [9735, 0]
